Goal: Task Accomplishment & Management: Use online tool/utility

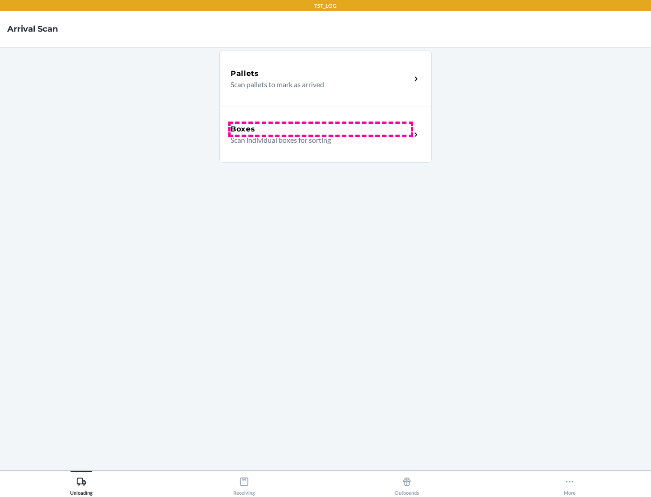
click at [321, 129] on div "Boxes" at bounding box center [321, 129] width 180 height 11
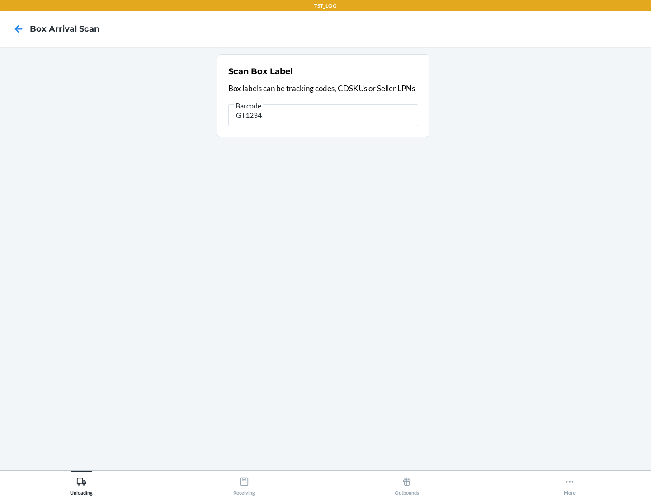
type input "GT1234"
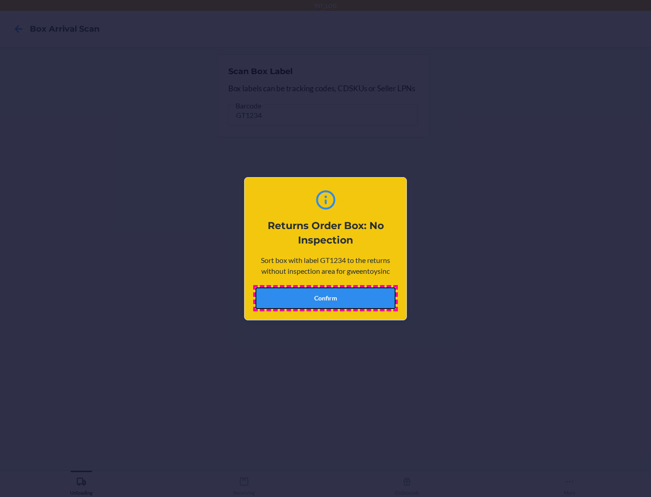
click at [326, 298] on button "Confirm" at bounding box center [325, 299] width 140 height 22
